Goal: Navigation & Orientation: Find specific page/section

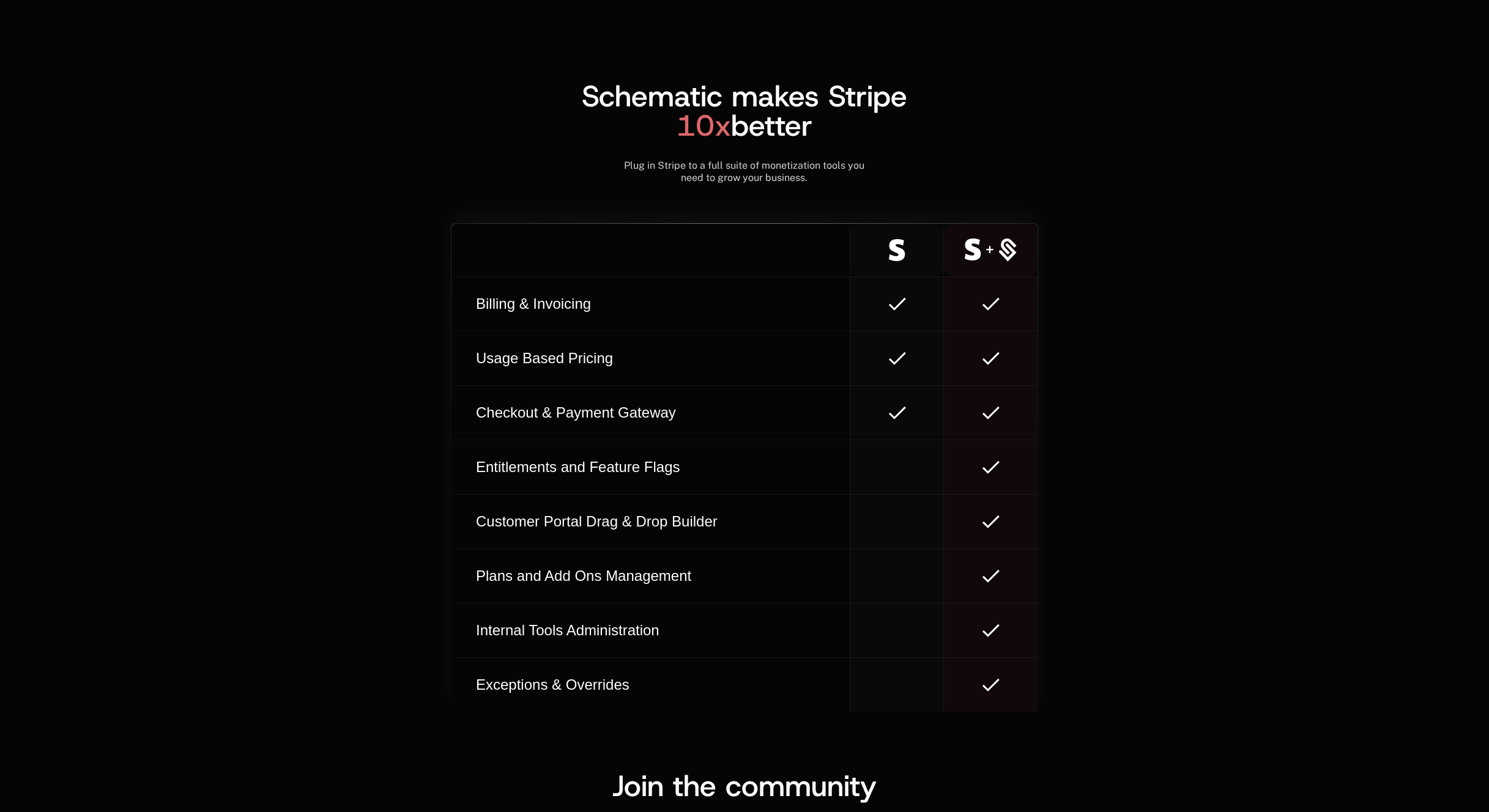
scroll to position [7279, 0]
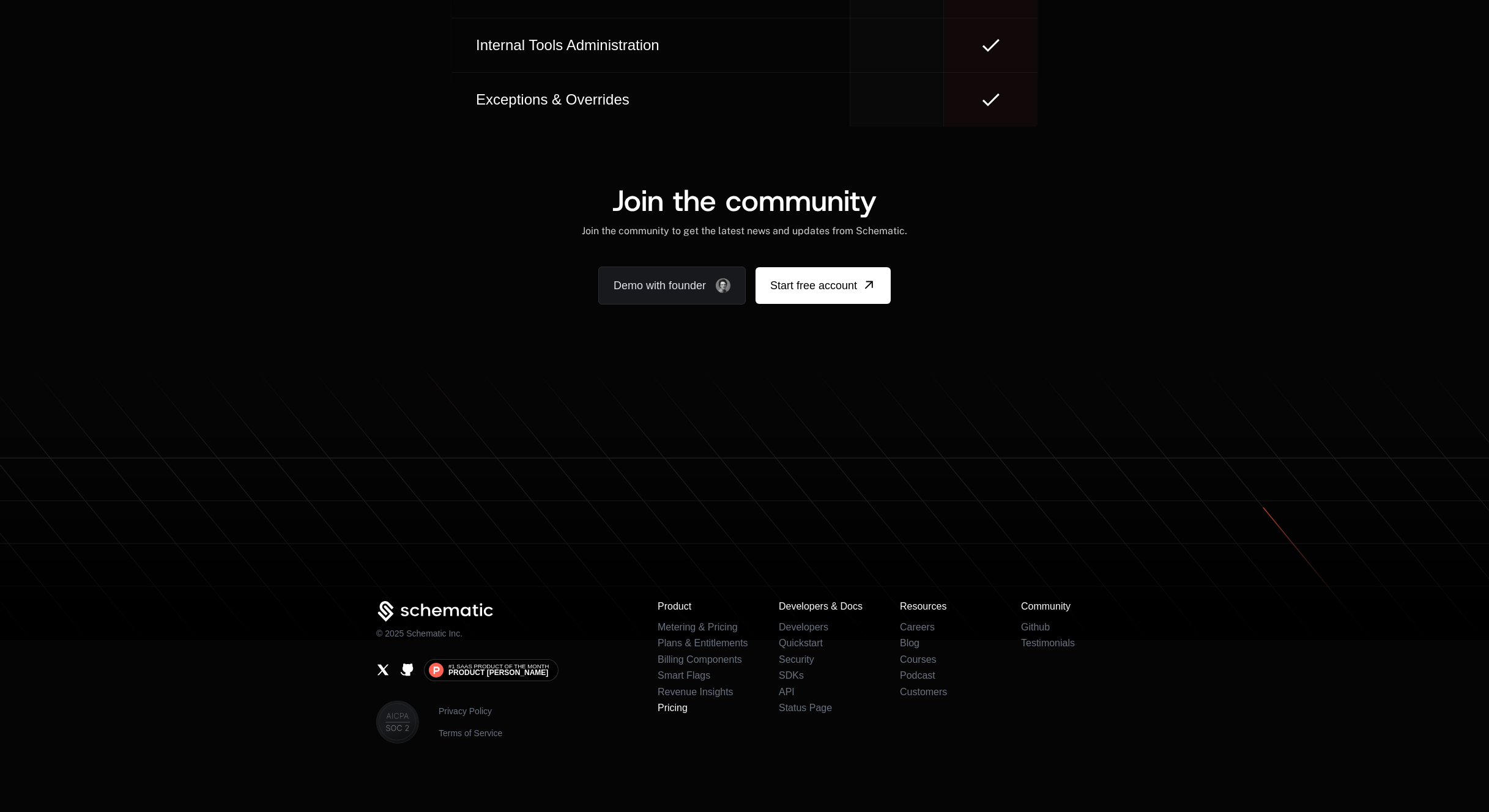
click at [671, 709] on link "Pricing" at bounding box center [672, 708] width 30 height 11
